Goal: Task Accomplishment & Management: Use online tool/utility

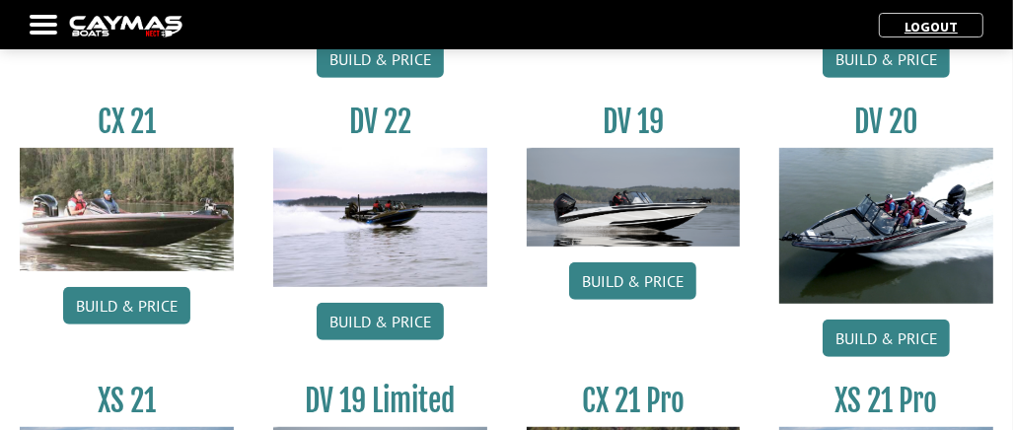
scroll to position [690, 0]
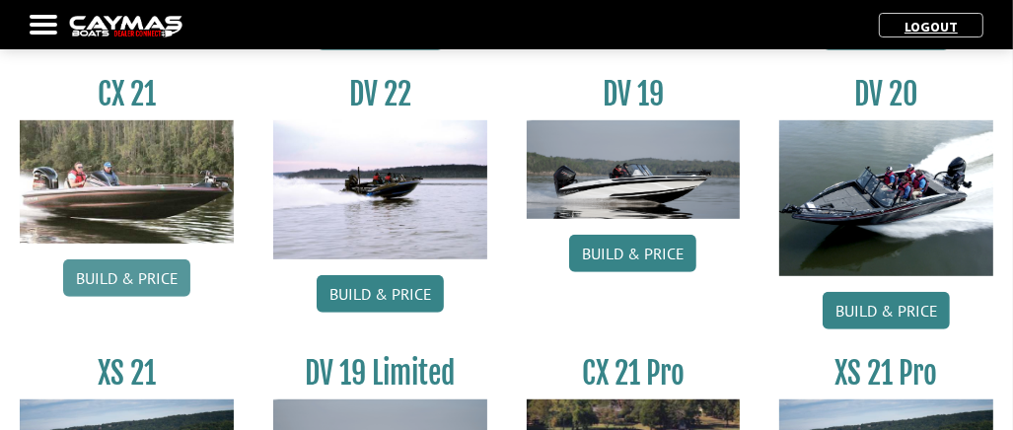
click at [146, 278] on link "Build & Price" at bounding box center [126, 277] width 127 height 37
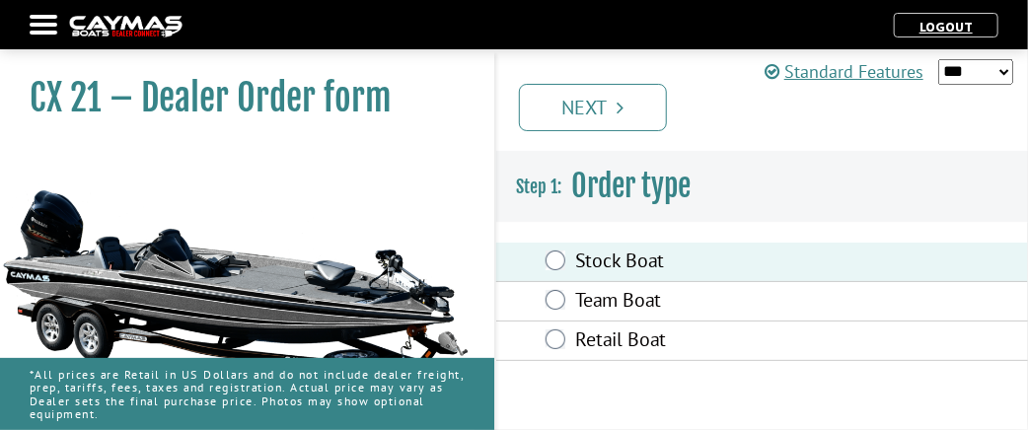
click at [651, 115] on link "Next" at bounding box center [593, 107] width 148 height 47
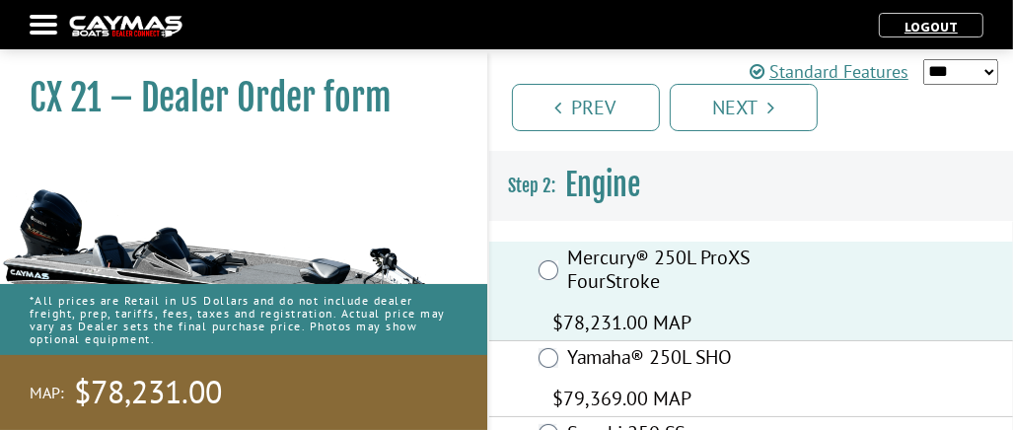
click at [999, 66] on div "Prev Next" at bounding box center [750, 98] width 527 height 105
click at [986, 85] on div "Standard Features *** ****** ******" at bounding box center [873, 71] width 249 height 36
click at [987, 70] on select "*** ****** ******" at bounding box center [960, 72] width 75 height 26
select select "*"
click at [923, 59] on select "*** ****** ******" at bounding box center [960, 72] width 75 height 26
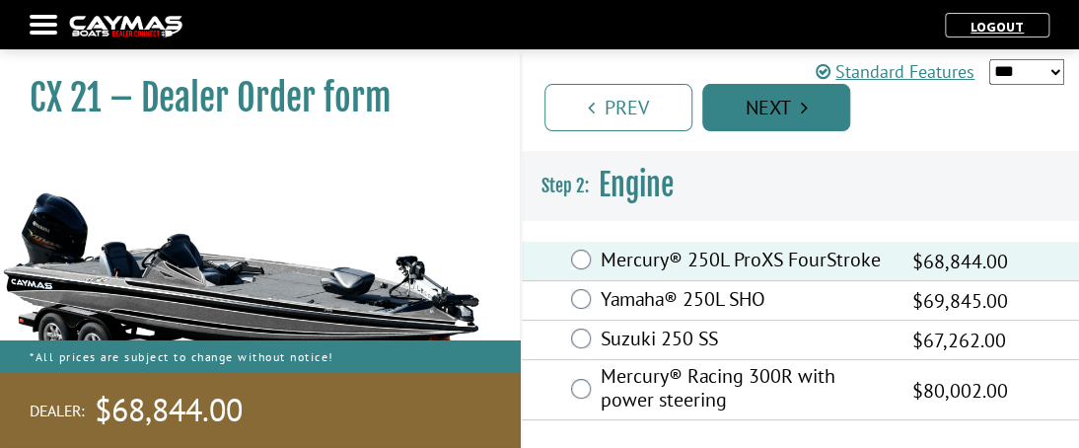
click at [769, 98] on link "Next" at bounding box center [776, 107] width 148 height 47
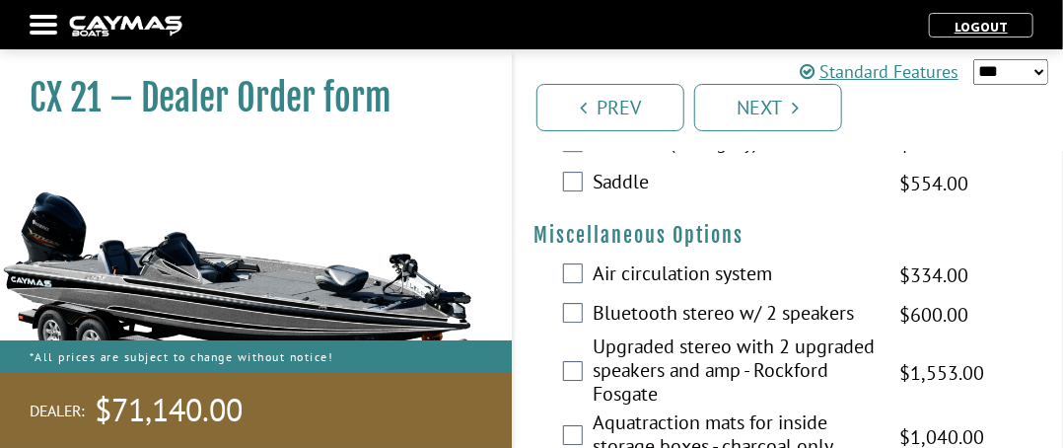
scroll to position [2268, 0]
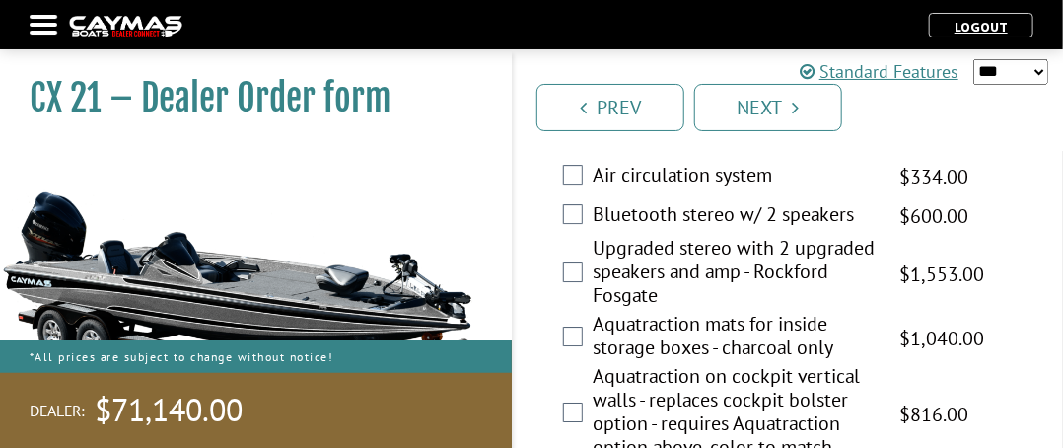
click at [560, 213] on div "Bluetooth stereo w/ 2 speakers $705.00 MAP $833.00 MSRP $600.00 $705.00" at bounding box center [788, 215] width 549 height 39
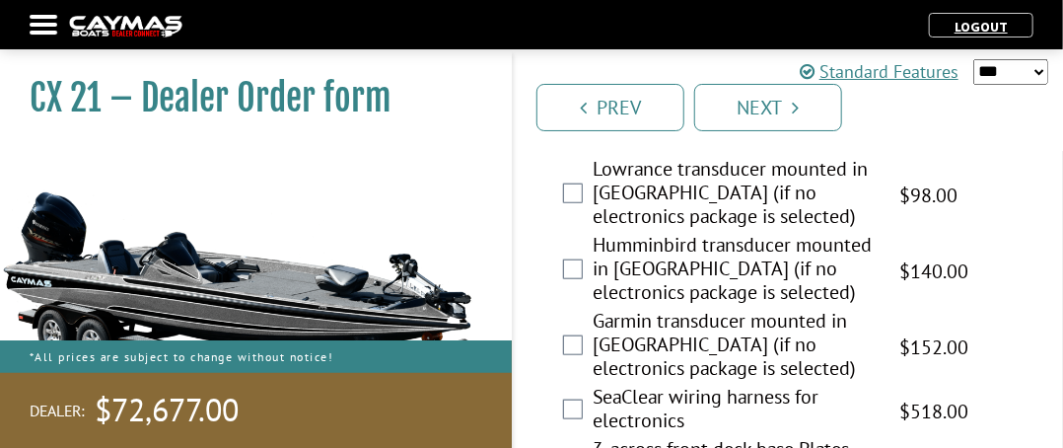
scroll to position [3156, 0]
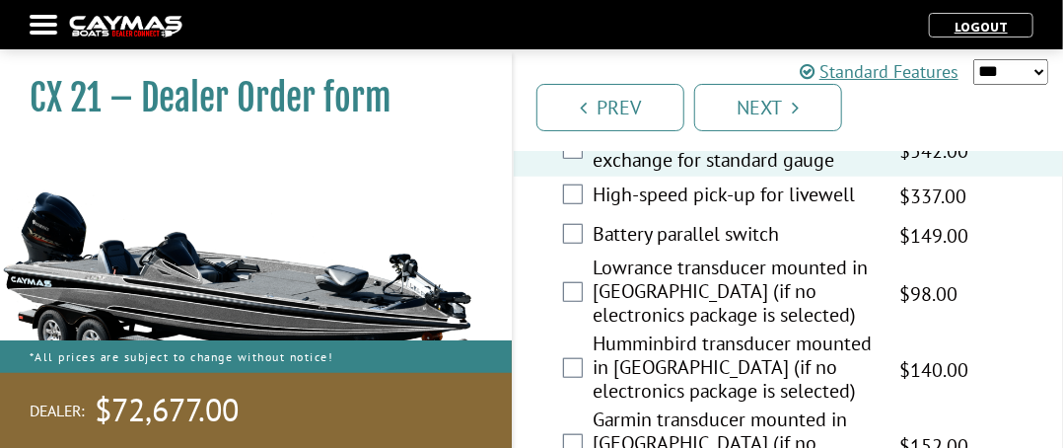
click at [583, 228] on div "Battery parallel switch $175.00 MAP $206.00 MSRP $149.00 $175.00" at bounding box center [788, 235] width 549 height 39
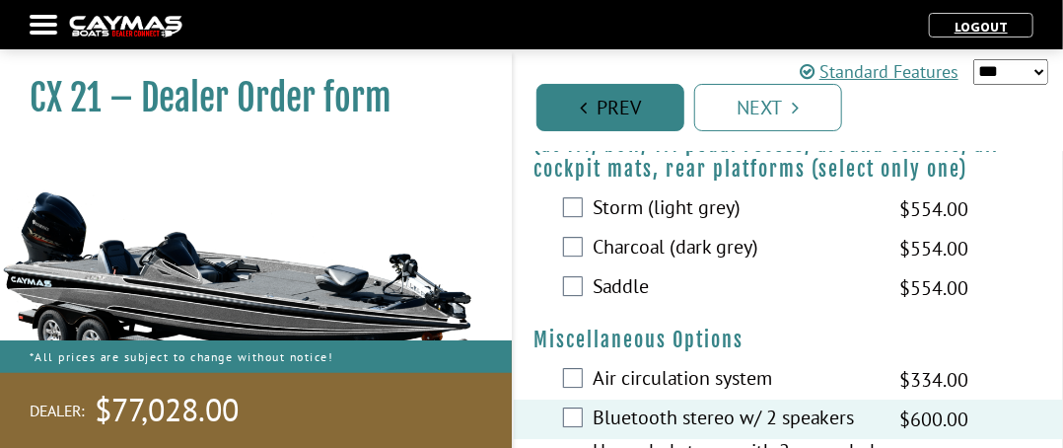
scroll to position [1939, 0]
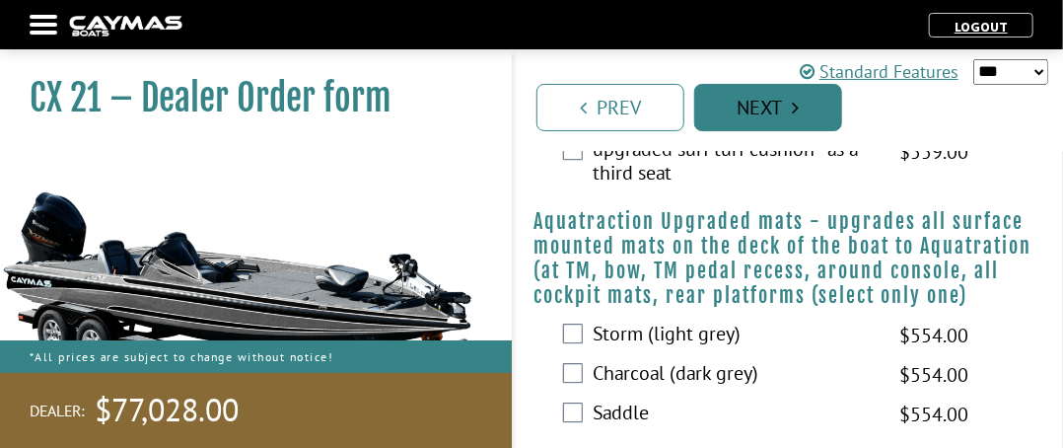
click at [796, 117] on link "Next" at bounding box center [768, 107] width 148 height 47
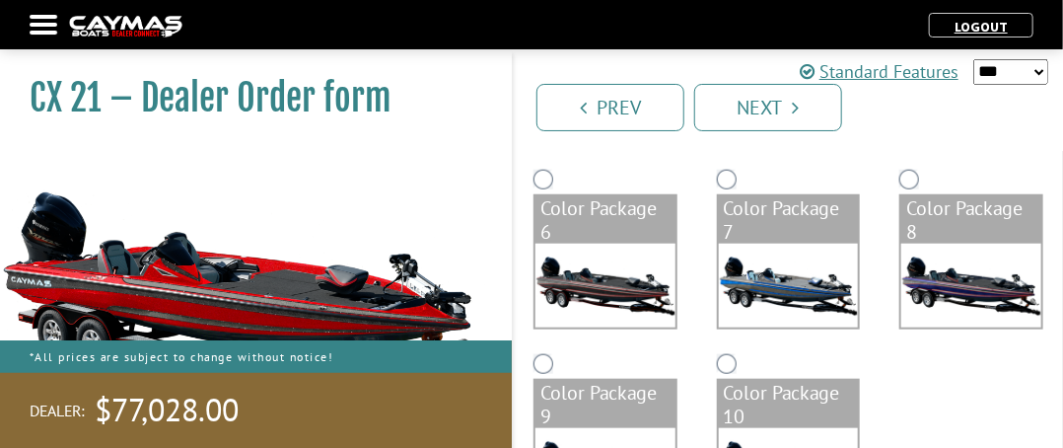
scroll to position [637, 0]
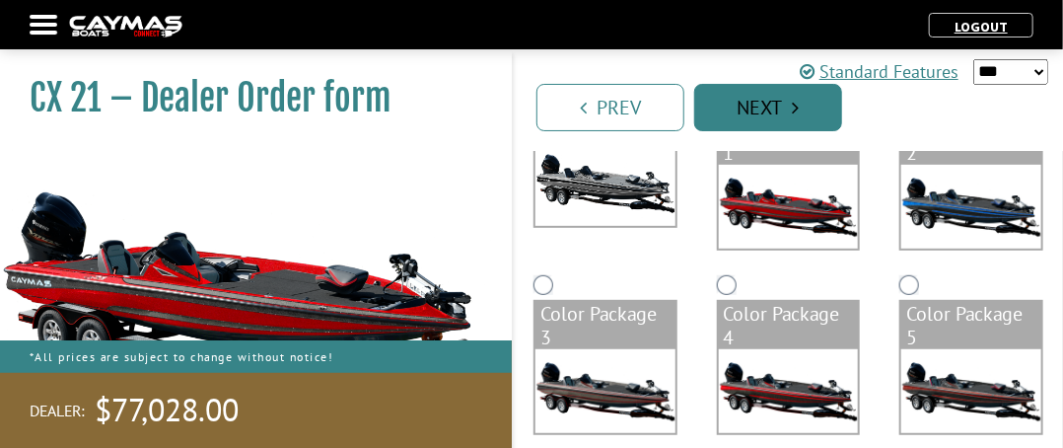
click at [742, 110] on link "Next" at bounding box center [768, 107] width 148 height 47
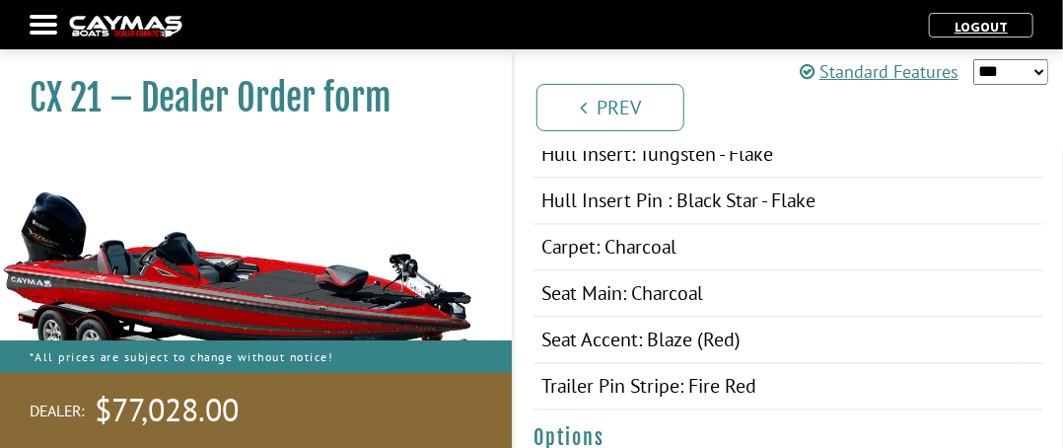
scroll to position [1085, 0]
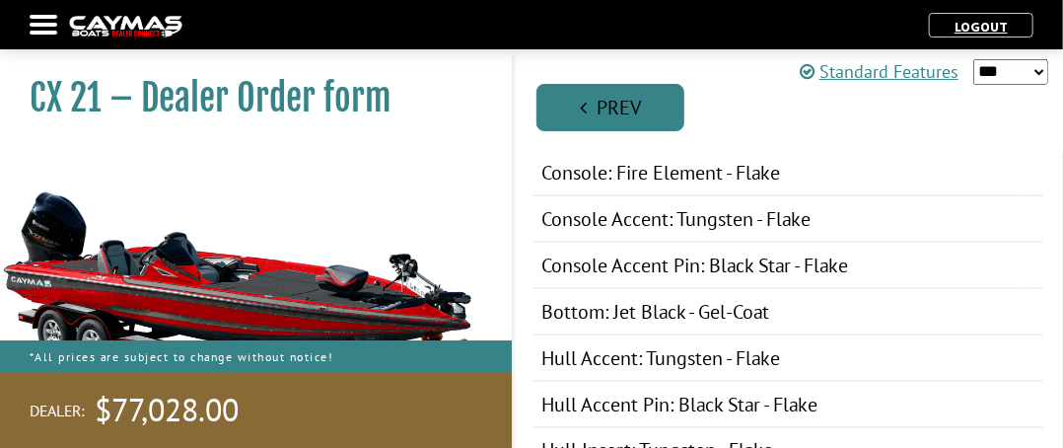
click at [615, 116] on link "Prev" at bounding box center [610, 107] width 148 height 47
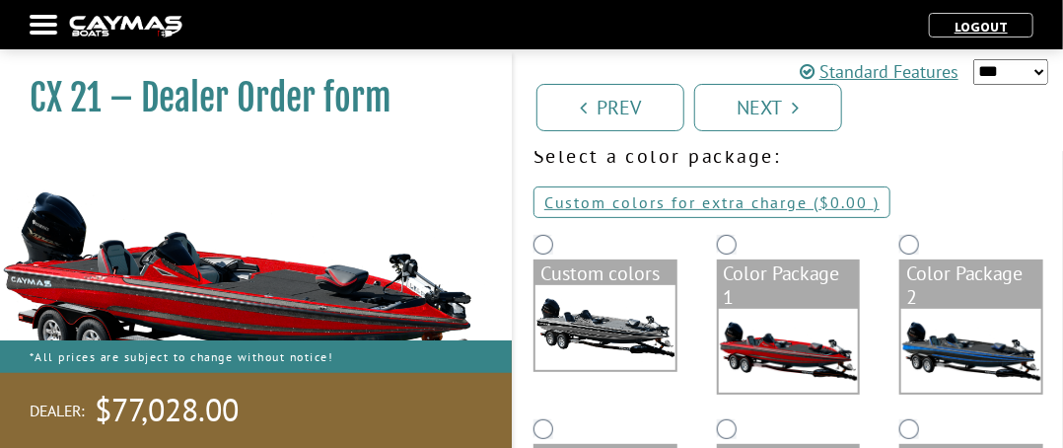
scroll to position [197, 0]
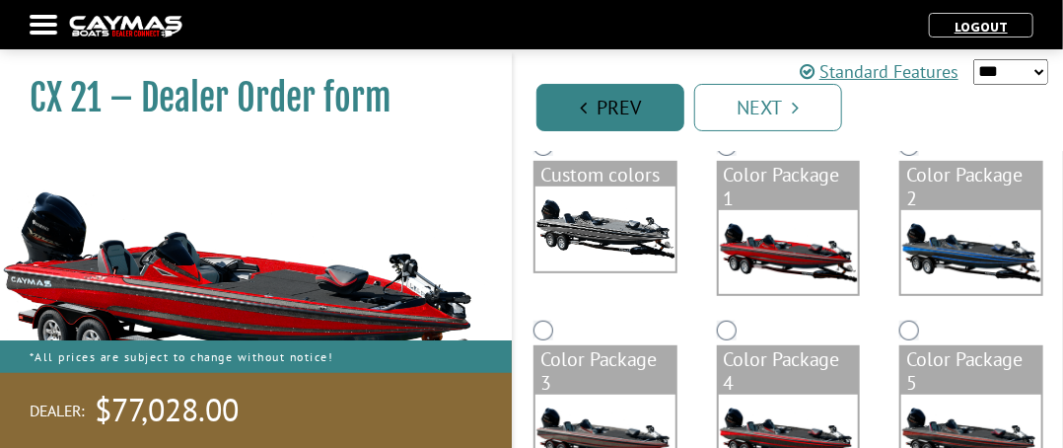
click at [619, 102] on link "Prev" at bounding box center [610, 107] width 148 height 47
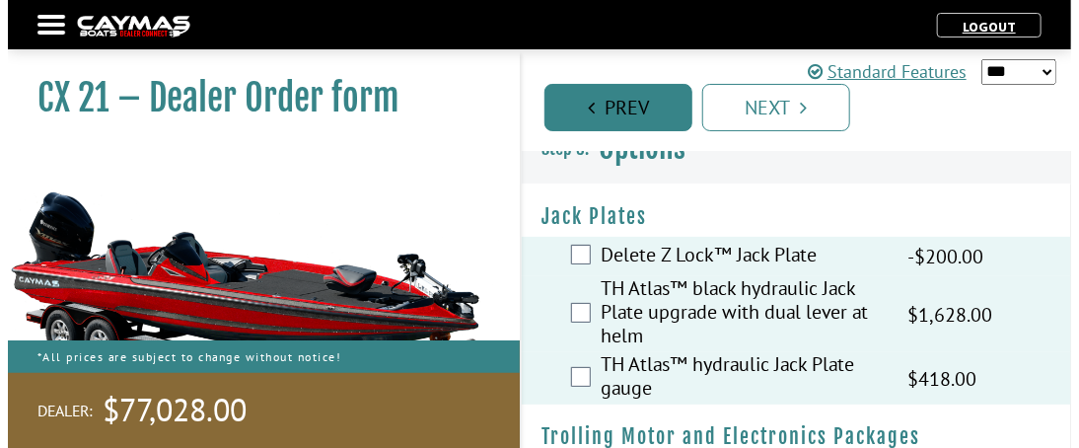
scroll to position [0, 0]
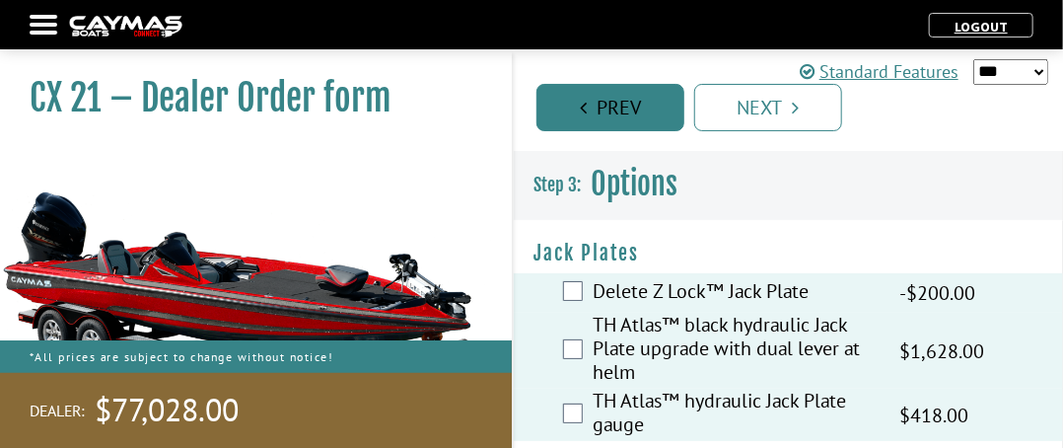
click at [585, 116] on icon "Pagination" at bounding box center [583, 108] width 7 height 20
